Goal: Information Seeking & Learning: Learn about a topic

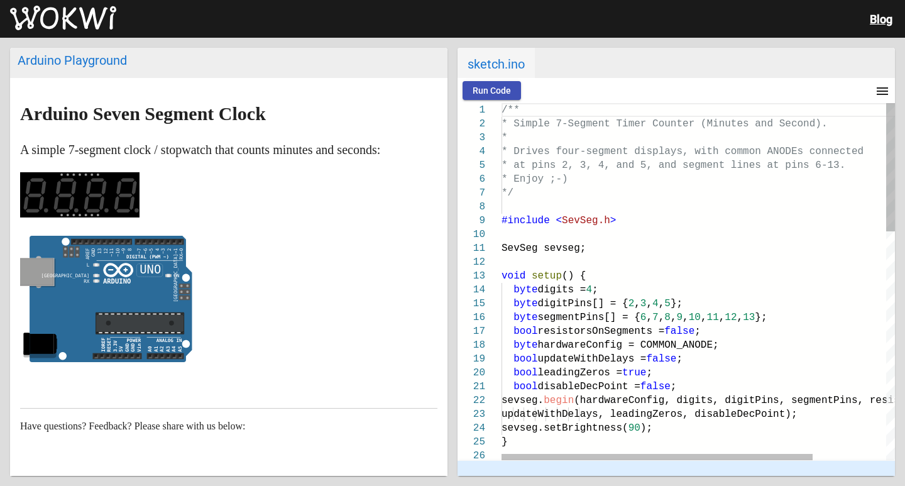
scroll to position [73, 0]
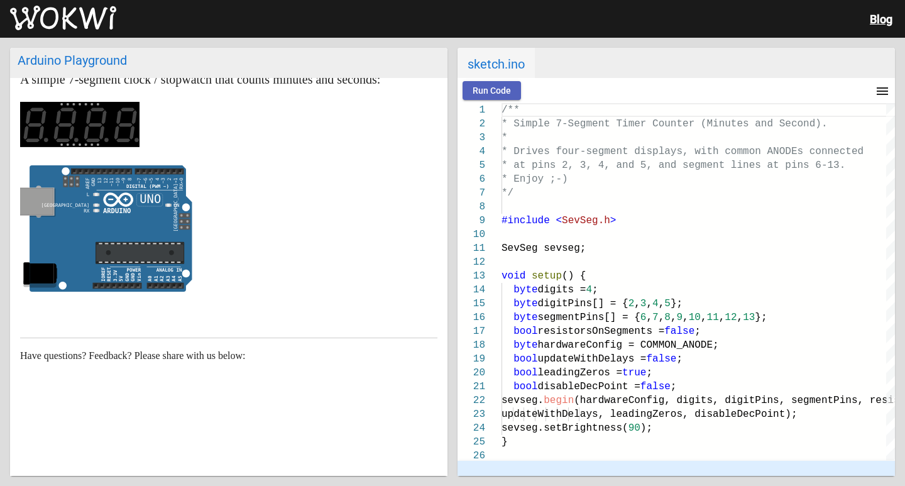
click at [507, 91] on span "Run Code" at bounding box center [492, 90] width 38 height 10
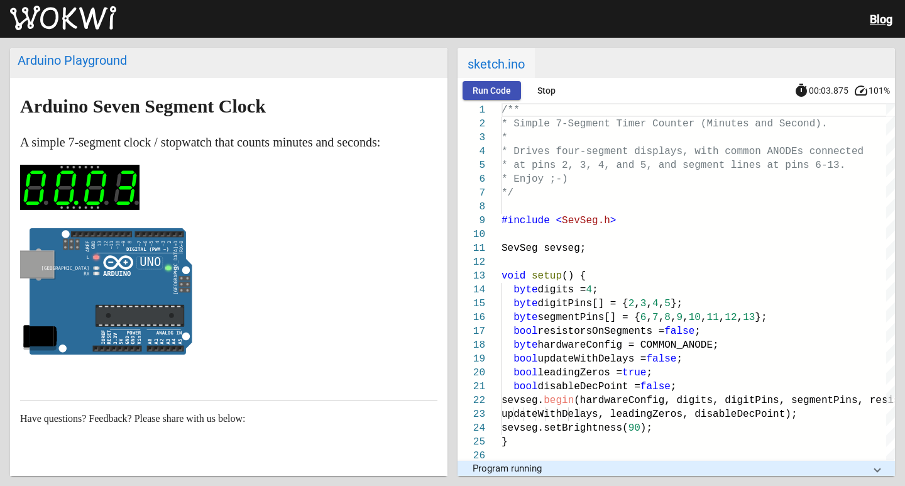
scroll to position [0, 0]
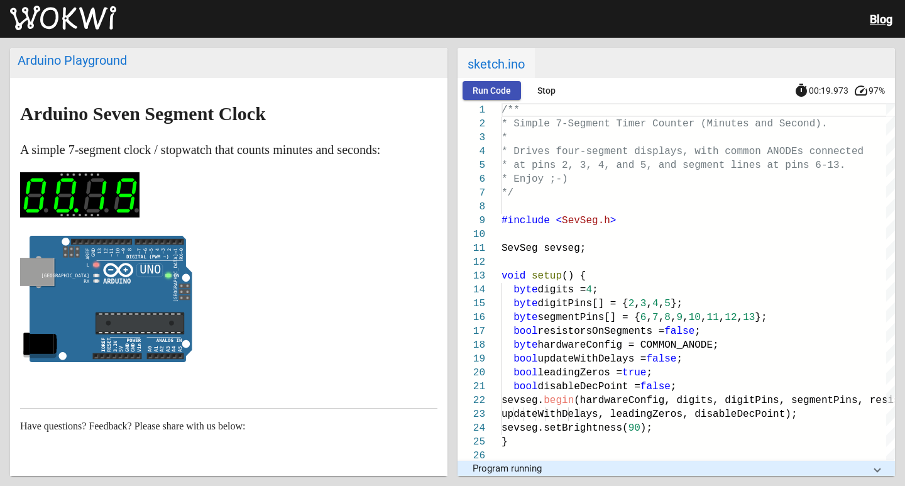
click at [116, 183] on rect at bounding box center [79, 194] width 119 height 45
click at [544, 85] on span "Stop" at bounding box center [546, 90] width 18 height 10
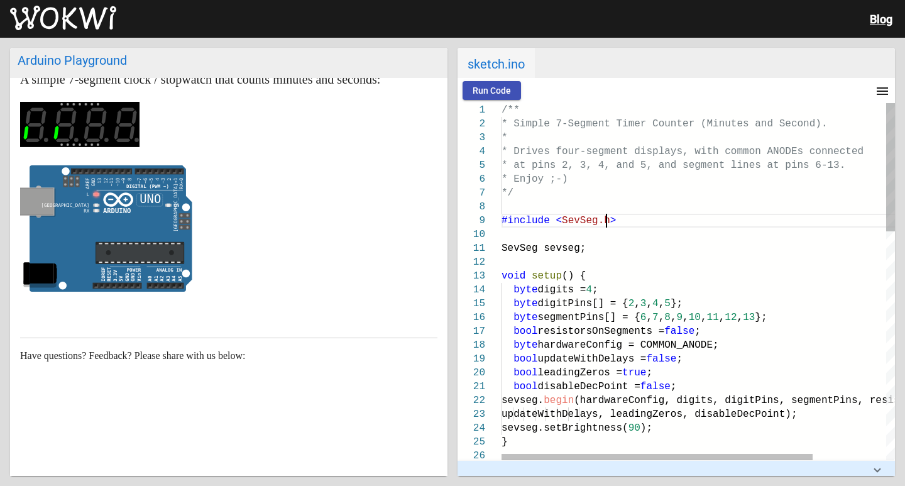
click at [617, 216] on div "#include < SevSeg.h >" at bounding box center [745, 221] width 486 height 14
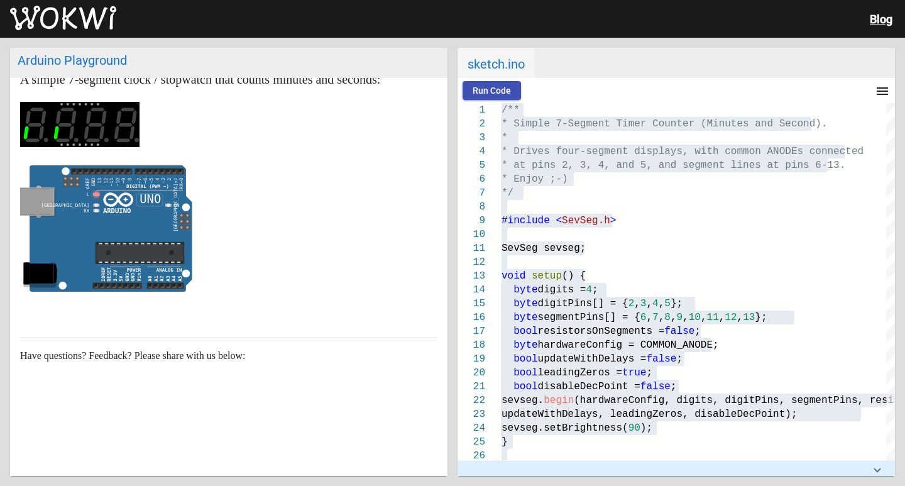
drag, startPoint x: 84, startPoint y: 135, endPoint x: 202, endPoint y: 142, distance: 118.4
click at [202, 142] on p at bounding box center [228, 127] width 417 height 51
click at [134, 195] on icon at bounding box center [111, 228] width 163 height 127
drag, startPoint x: 134, startPoint y: 195, endPoint x: 182, endPoint y: 241, distance: 66.7
click at [182, 241] on icon at bounding box center [111, 228] width 163 height 127
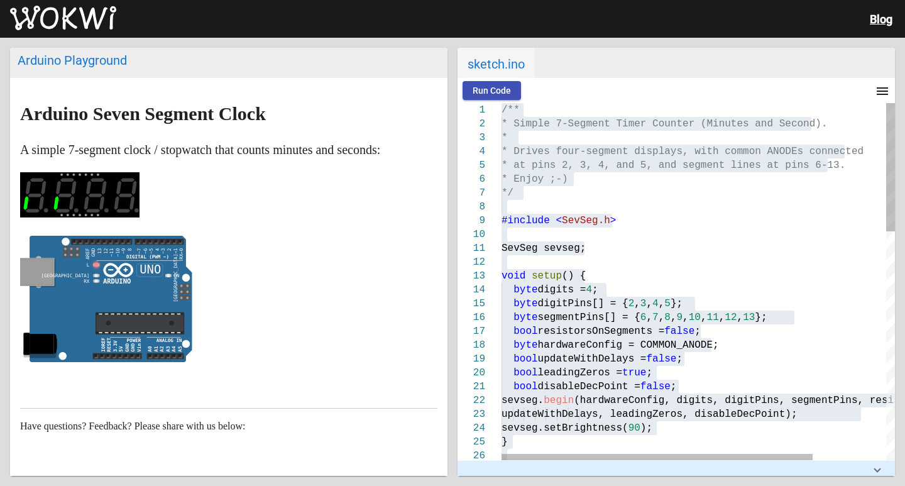
click at [583, 258] on div at bounding box center [745, 262] width 486 height 14
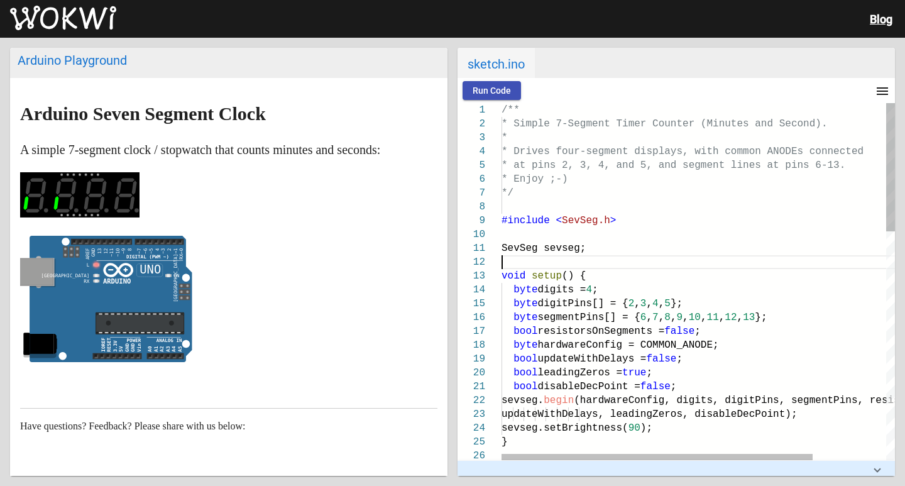
type textarea "/** * Simple 7-Segment Timer Counter (Minutes and Second). * * Drives four-segm…"
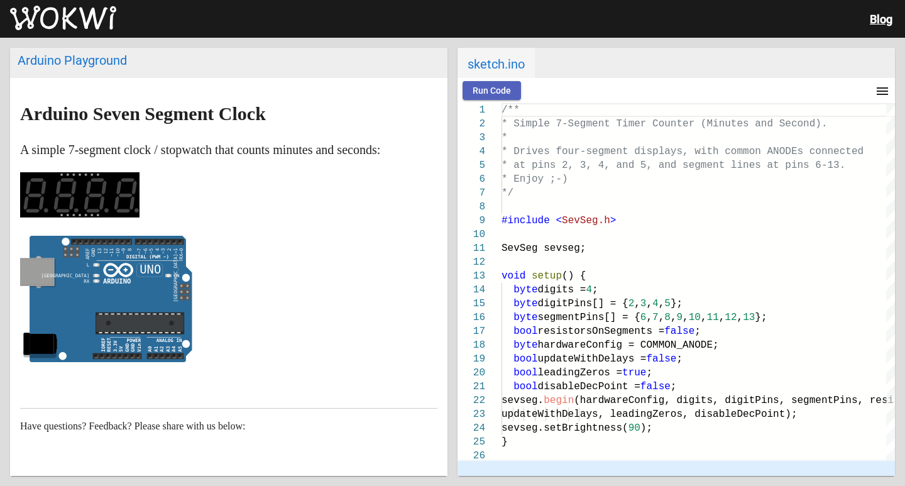
click at [499, 96] on button "Run Code" at bounding box center [492, 90] width 58 height 19
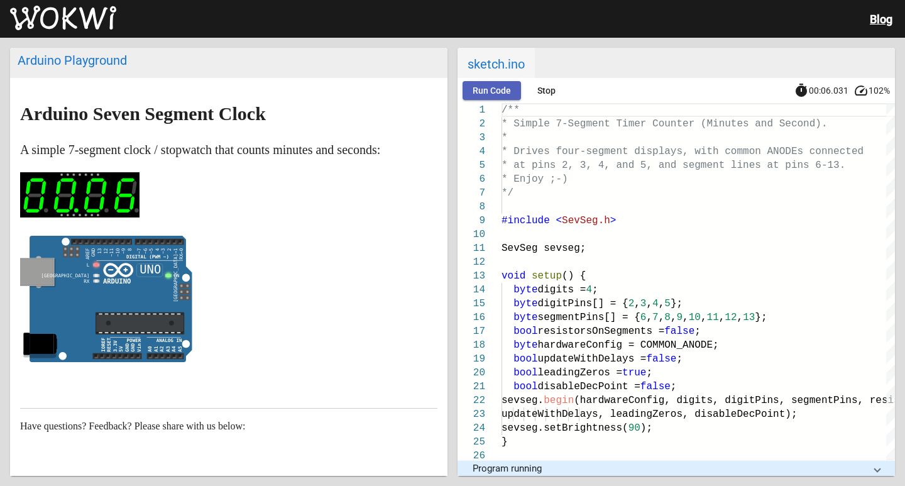
click at [499, 96] on button "Run Code" at bounding box center [492, 90] width 58 height 19
click at [545, 92] on span "Stop" at bounding box center [546, 90] width 18 height 10
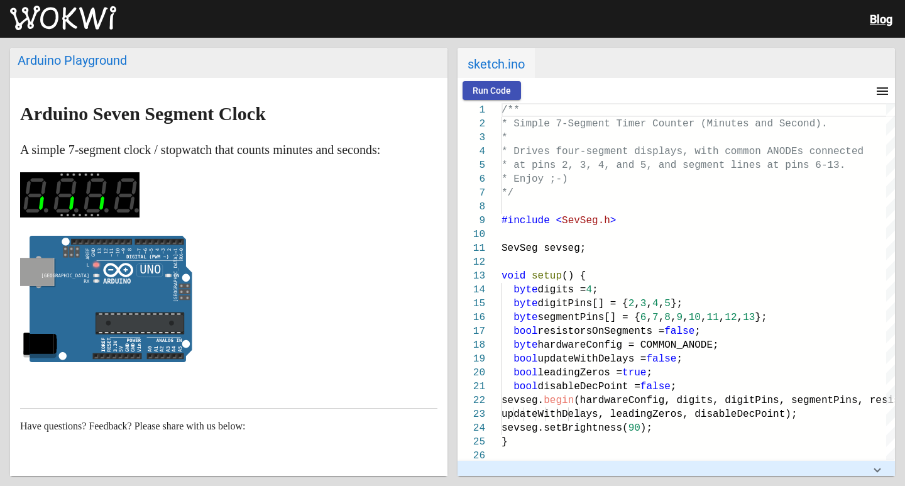
drag, startPoint x: 111, startPoint y: 307, endPoint x: 222, endPoint y: 319, distance: 111.3
click at [222, 319] on p at bounding box center [228, 302] width 417 height 133
drag, startPoint x: 136, startPoint y: 294, endPoint x: 235, endPoint y: 300, distance: 99.5
click at [235, 300] on p at bounding box center [228, 302] width 417 height 133
drag, startPoint x: 84, startPoint y: 235, endPoint x: 62, endPoint y: 238, distance: 22.8
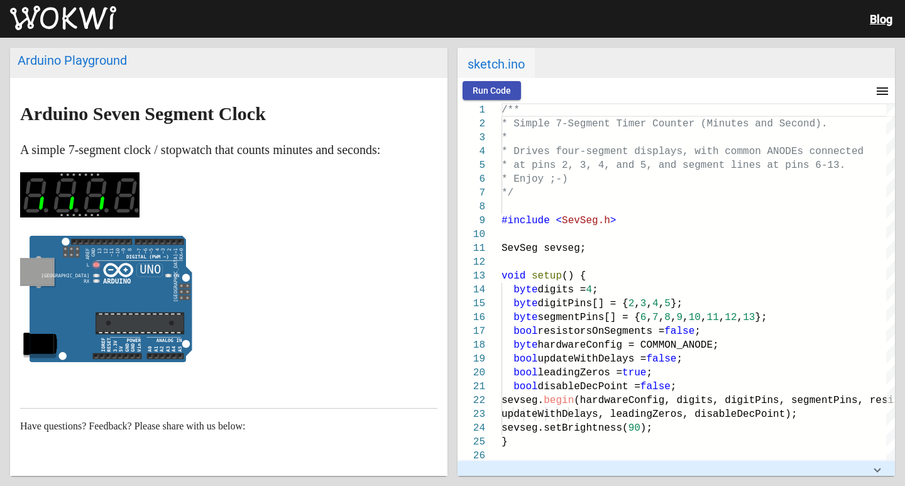
click at [77, 297] on markdown "Arduino Seven Segment Clock A simple 7-segment clock / stopwatch that counts mi…" at bounding box center [228, 236] width 417 height 264
drag, startPoint x: 82, startPoint y: 197, endPoint x: 245, endPoint y: 198, distance: 163.4
click at [245, 198] on p at bounding box center [228, 197] width 417 height 51
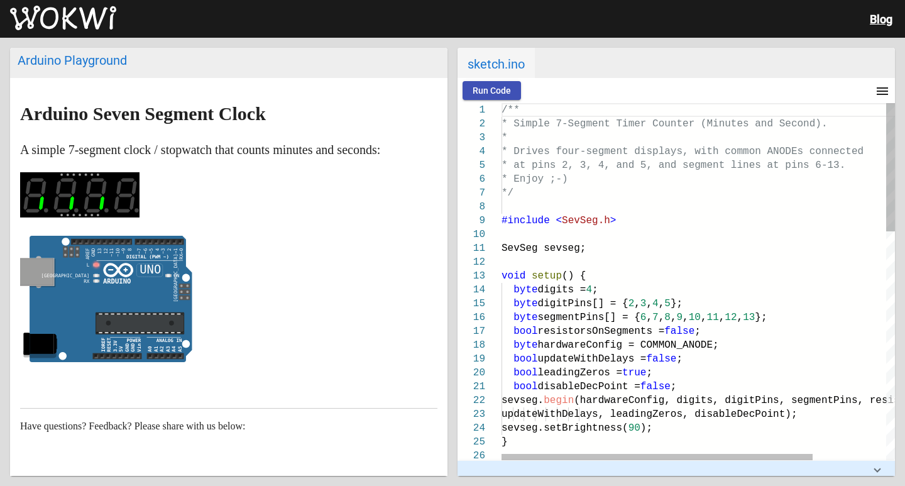
click at [620, 251] on div "SevSeg sevseg;" at bounding box center [745, 248] width 486 height 14
type textarea "/** * Simple 7-Segment Timer Counter (Minutes and Second). * * Drives four-segm…"
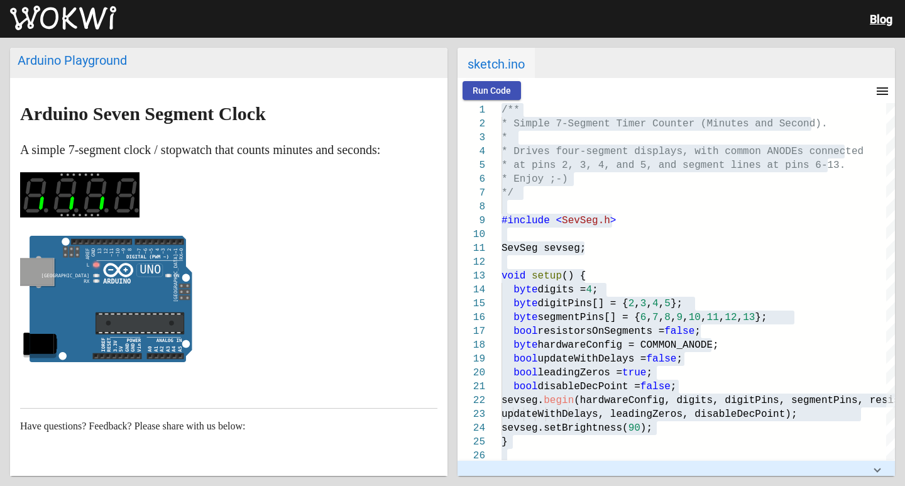
click at [352, 242] on p at bounding box center [228, 302] width 417 height 133
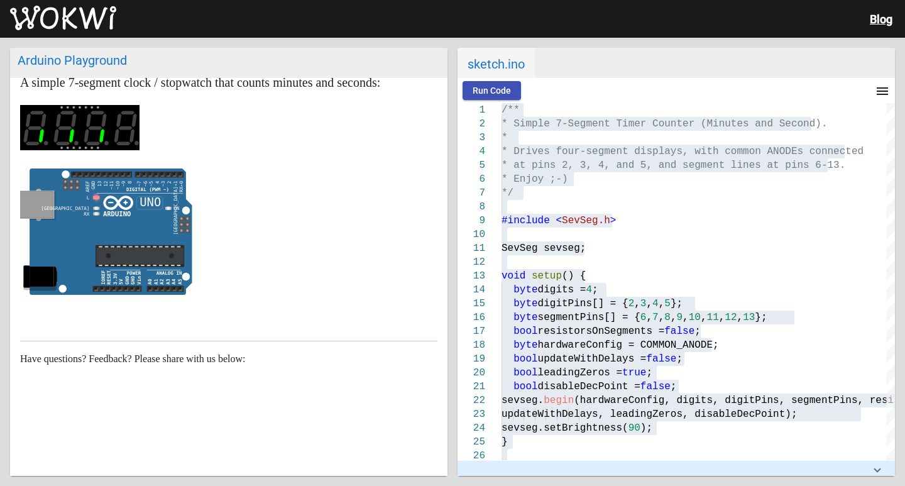
scroll to position [73, 0]
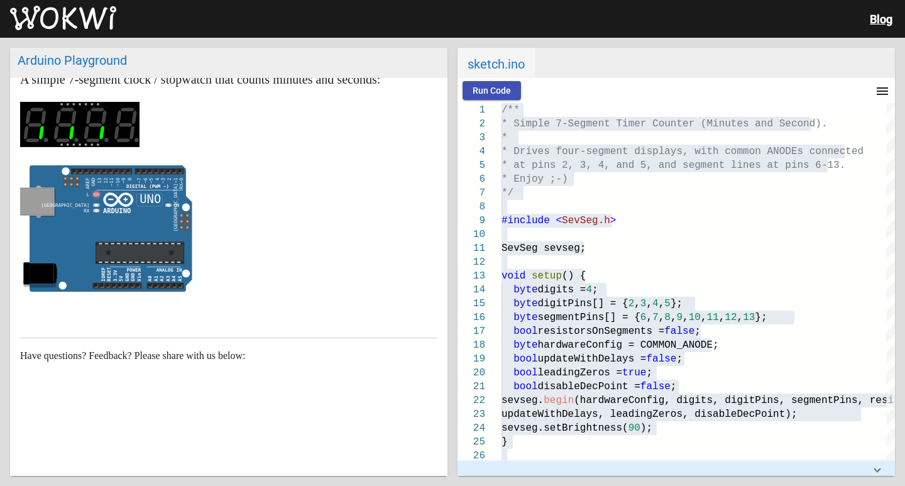
click at [121, 216] on icon at bounding box center [111, 228] width 163 height 127
click at [122, 136] on rect at bounding box center [79, 124] width 119 height 45
click at [495, 88] on span "Run Code" at bounding box center [492, 90] width 38 height 10
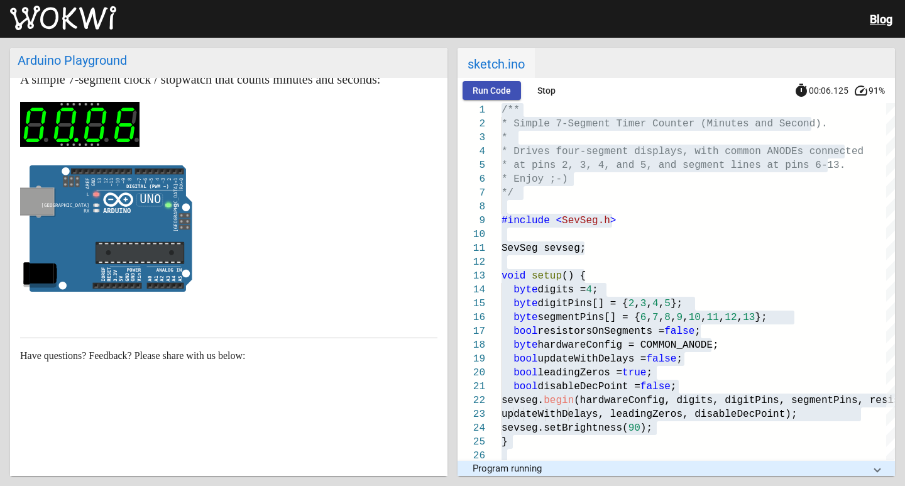
click at [545, 92] on span "Stop" at bounding box center [546, 90] width 18 height 10
